Goal: Task Accomplishment & Management: Manage account settings

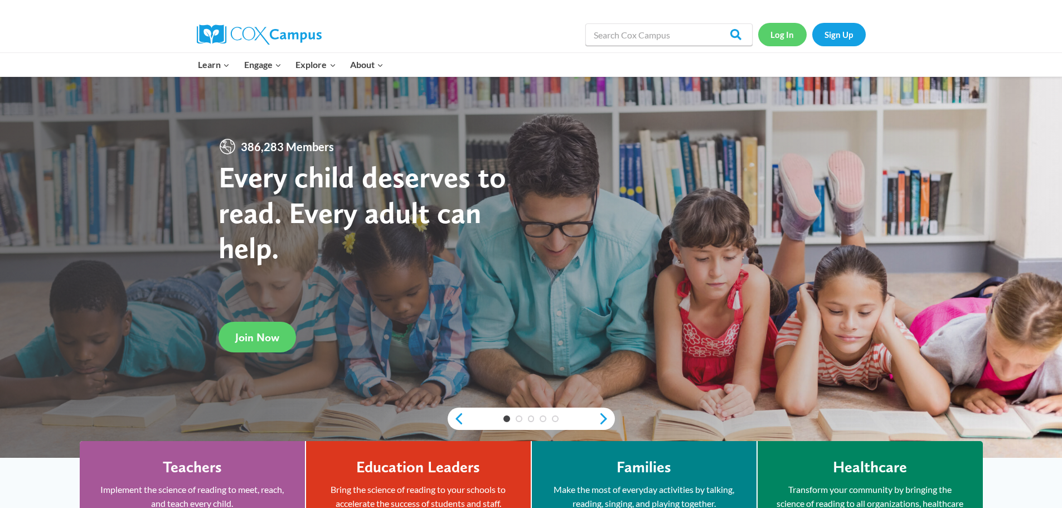
click at [782, 38] on link "Log In" at bounding box center [782, 34] width 48 height 23
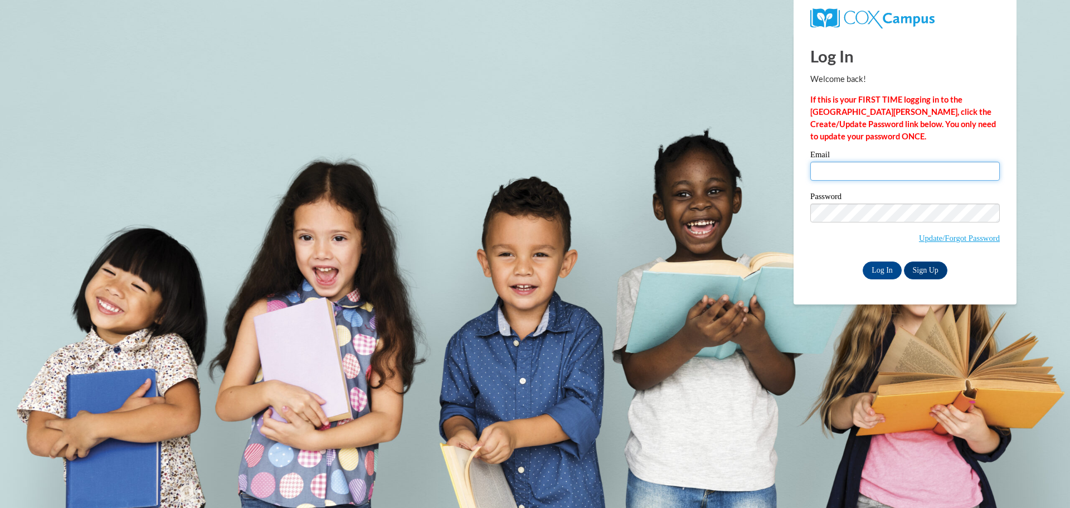
click at [889, 166] on input "Email" at bounding box center [905, 171] width 190 height 19
type input "susan.chandler@k12.hi.us"
click at [883, 274] on input "Log In" at bounding box center [882, 270] width 39 height 18
click at [876, 266] on input "Log In" at bounding box center [882, 270] width 39 height 18
click at [877, 264] on input "Log In" at bounding box center [882, 270] width 39 height 18
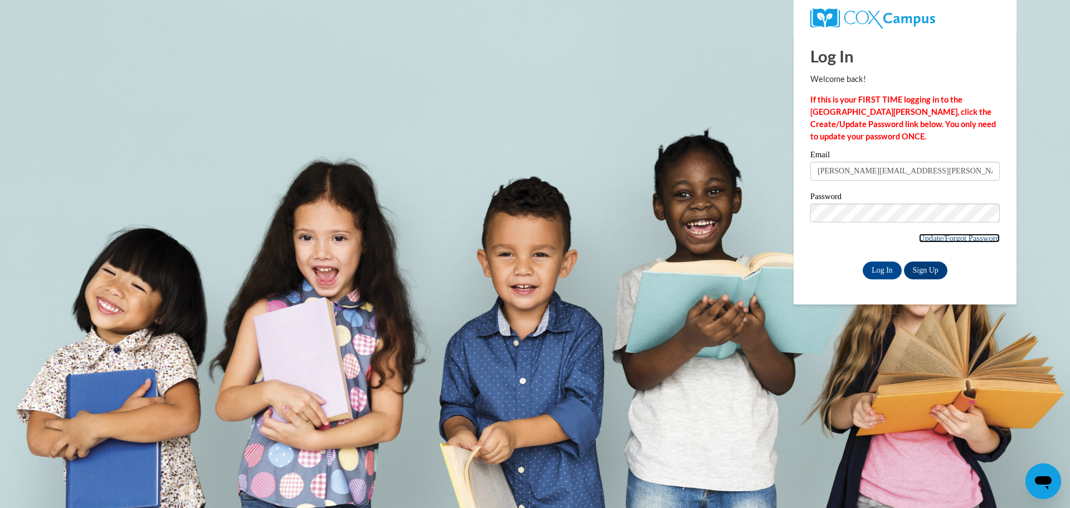
click at [941, 236] on link "Update/Forgot Password" at bounding box center [959, 238] width 81 height 9
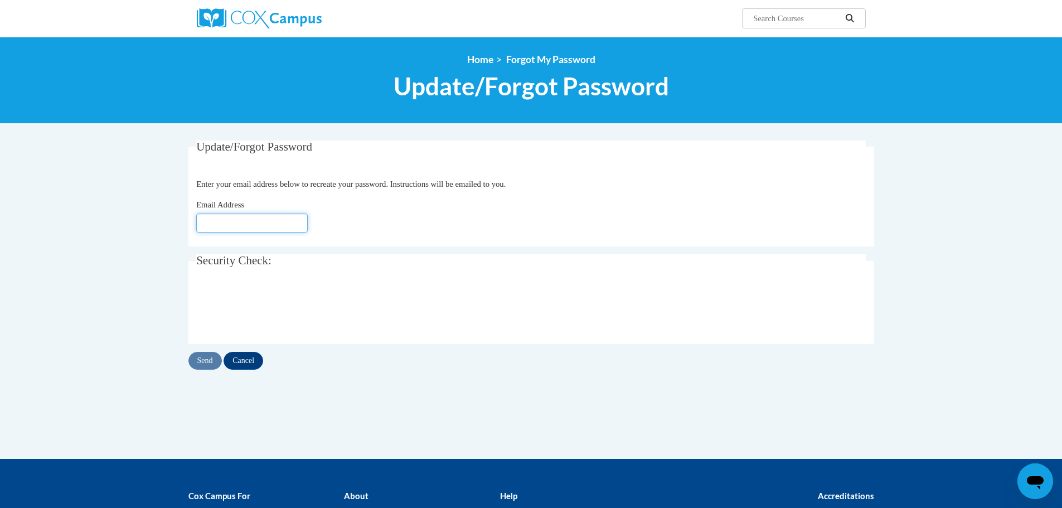
click at [241, 217] on input "Email Address" at bounding box center [251, 222] width 111 height 19
type input "[PERSON_NAME][EMAIL_ADDRESS][PERSON_NAME][DOMAIN_NAME]"
click at [200, 358] on input "Send" at bounding box center [204, 361] width 33 height 18
